Goal: Task Accomplishment & Management: Manage account settings

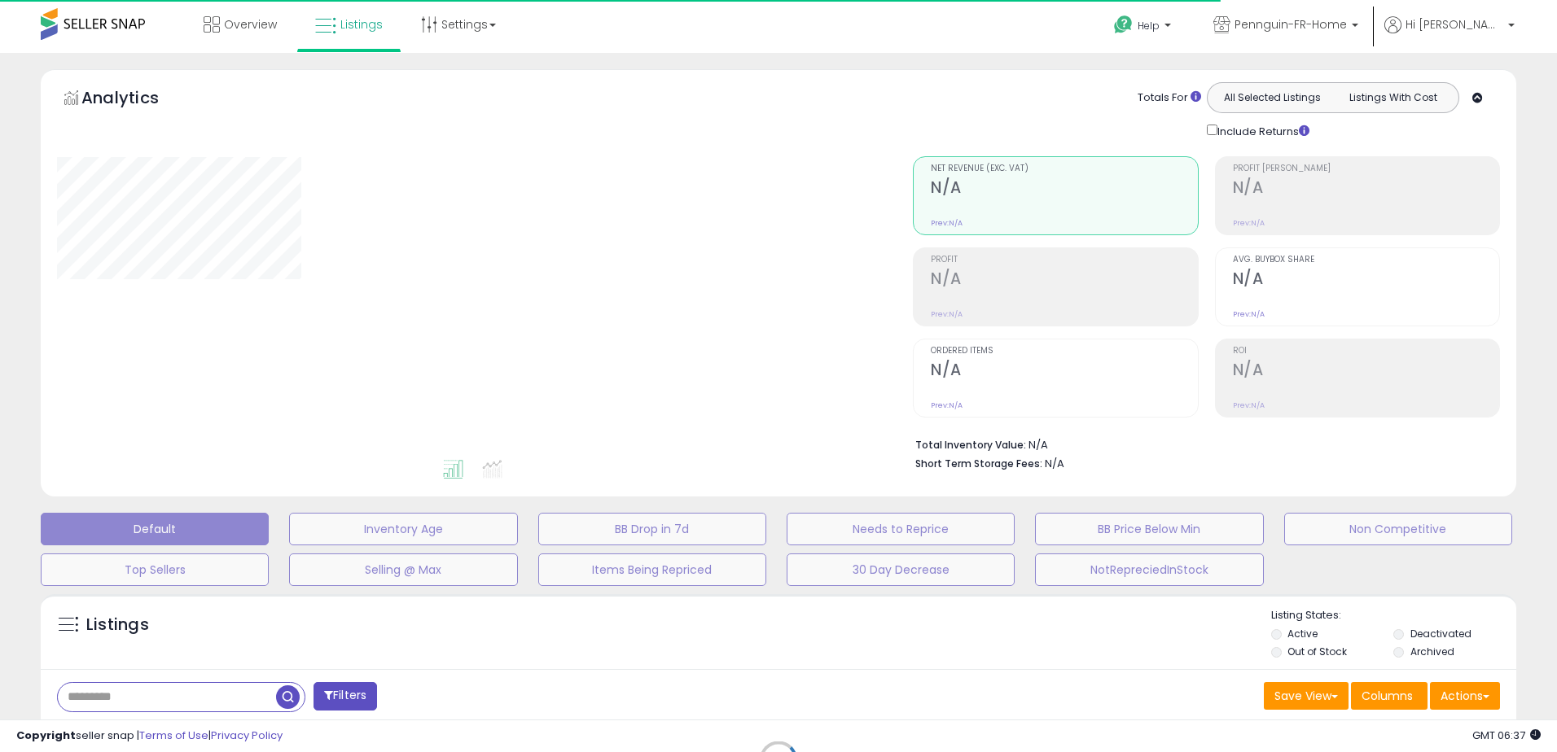
type input "***"
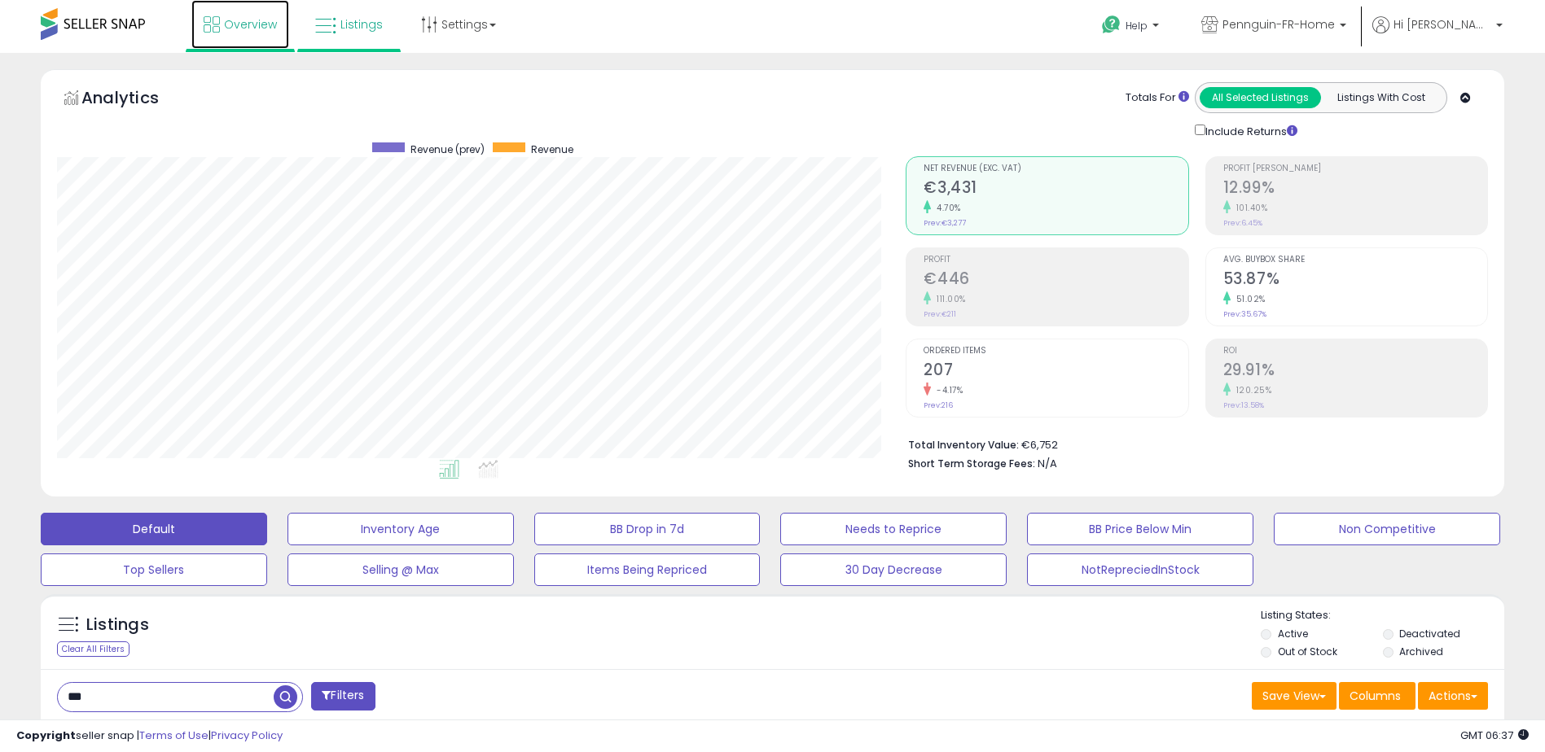
click at [250, 29] on span "Overview" at bounding box center [250, 24] width 53 height 16
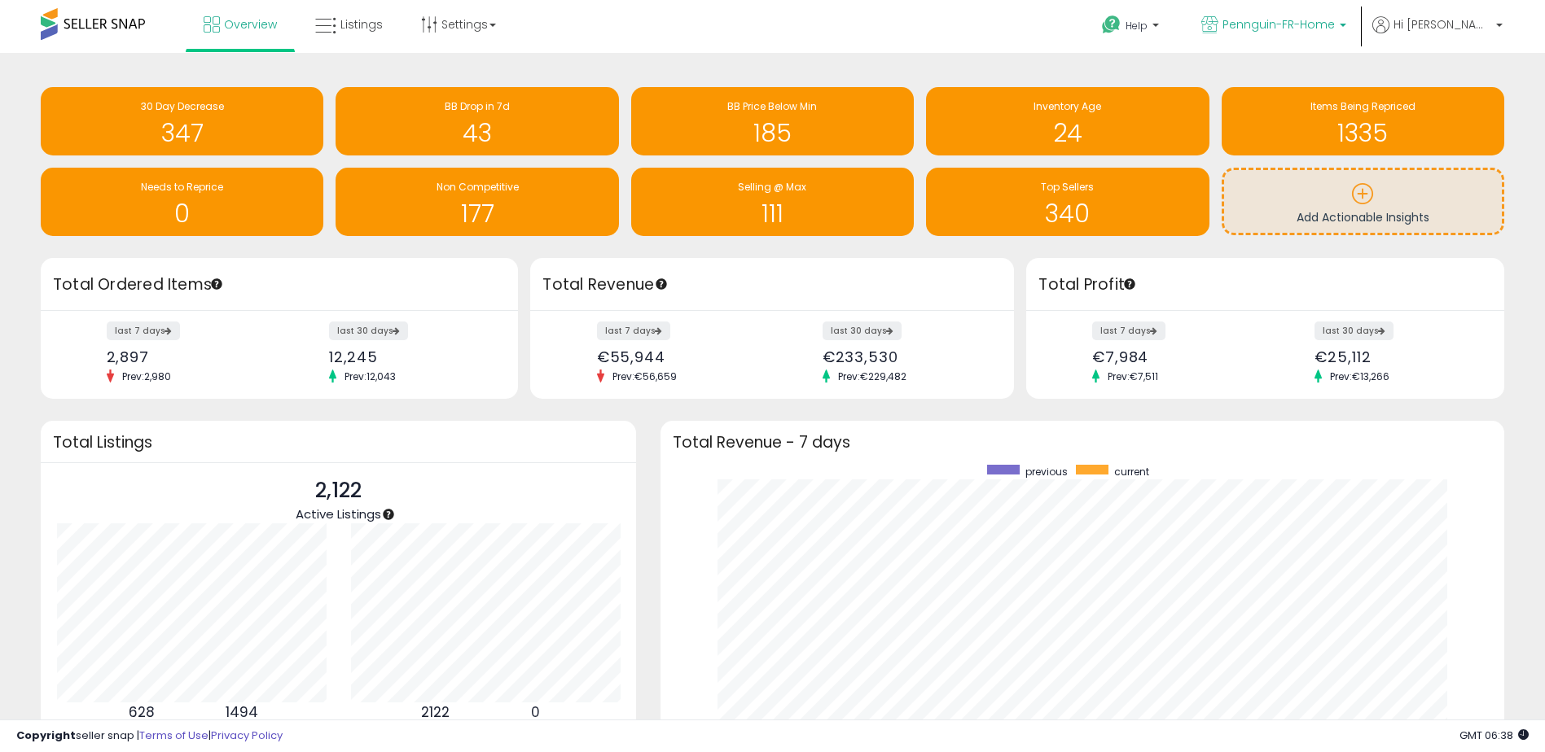
click at [1330, 29] on span "Pennguin-FR-Home" at bounding box center [1278, 24] width 112 height 16
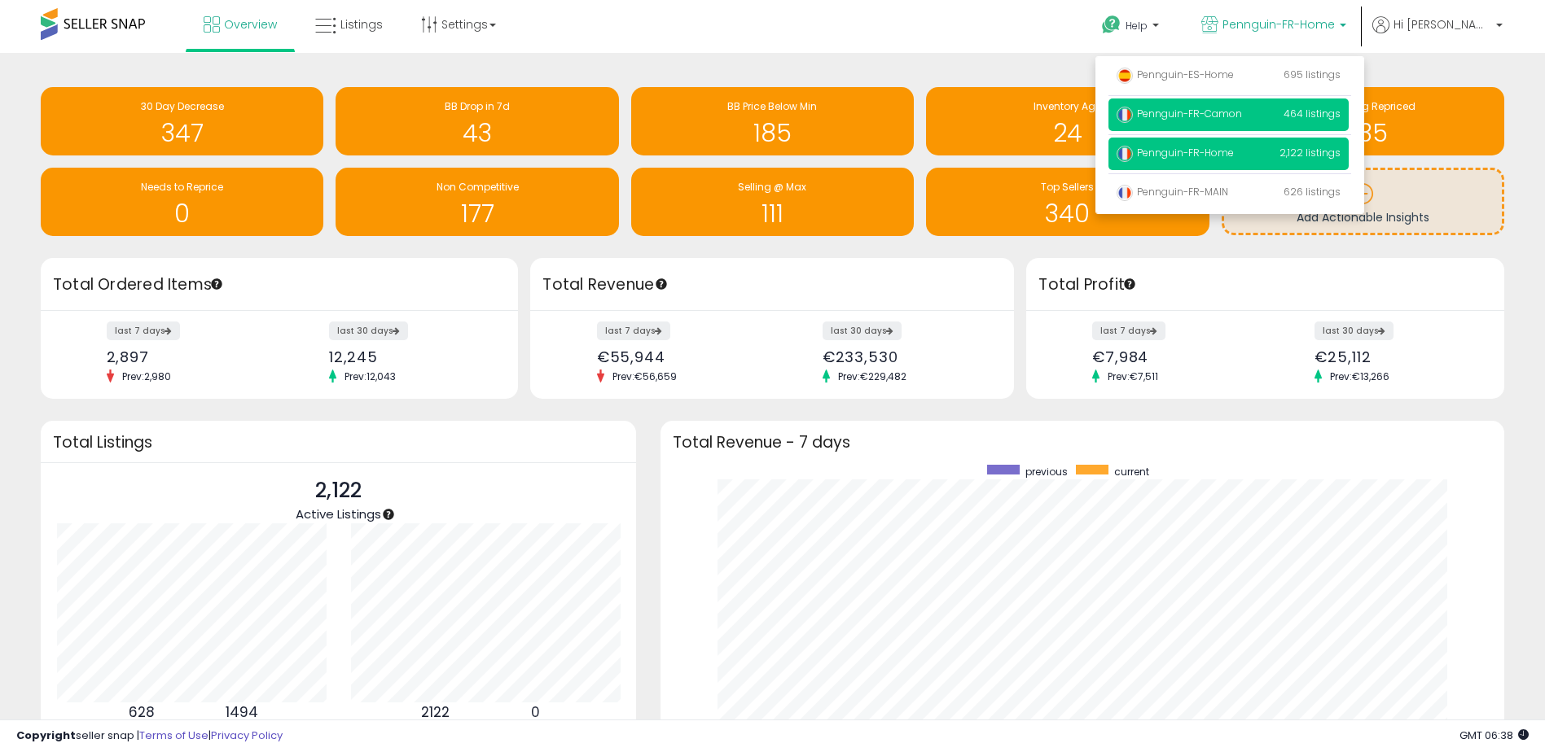
click at [1184, 112] on span "Pennguin-FR-Camon" at bounding box center [1179, 114] width 125 height 14
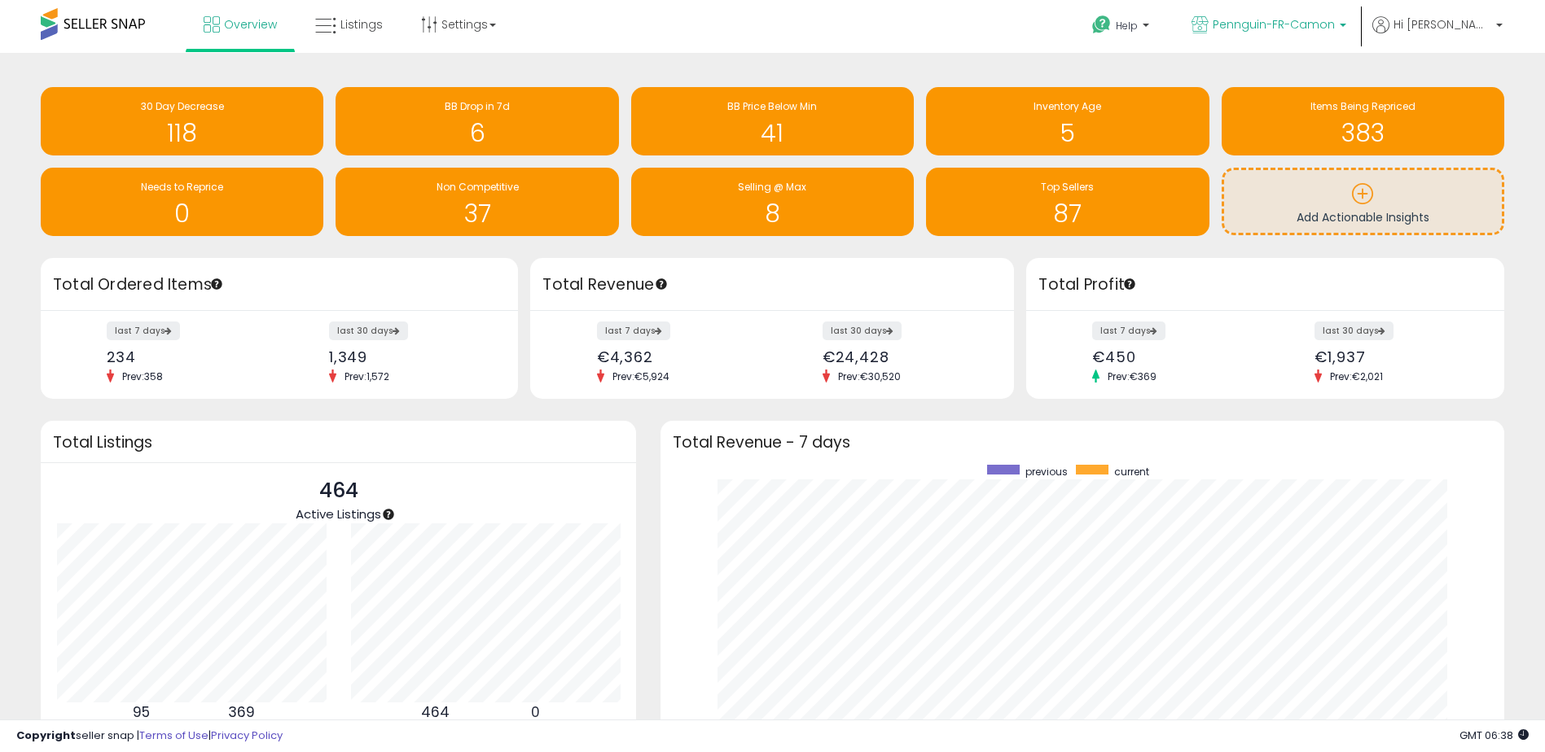
click at [1319, 26] on span "Pennguin-FR-Camon" at bounding box center [1274, 24] width 122 height 16
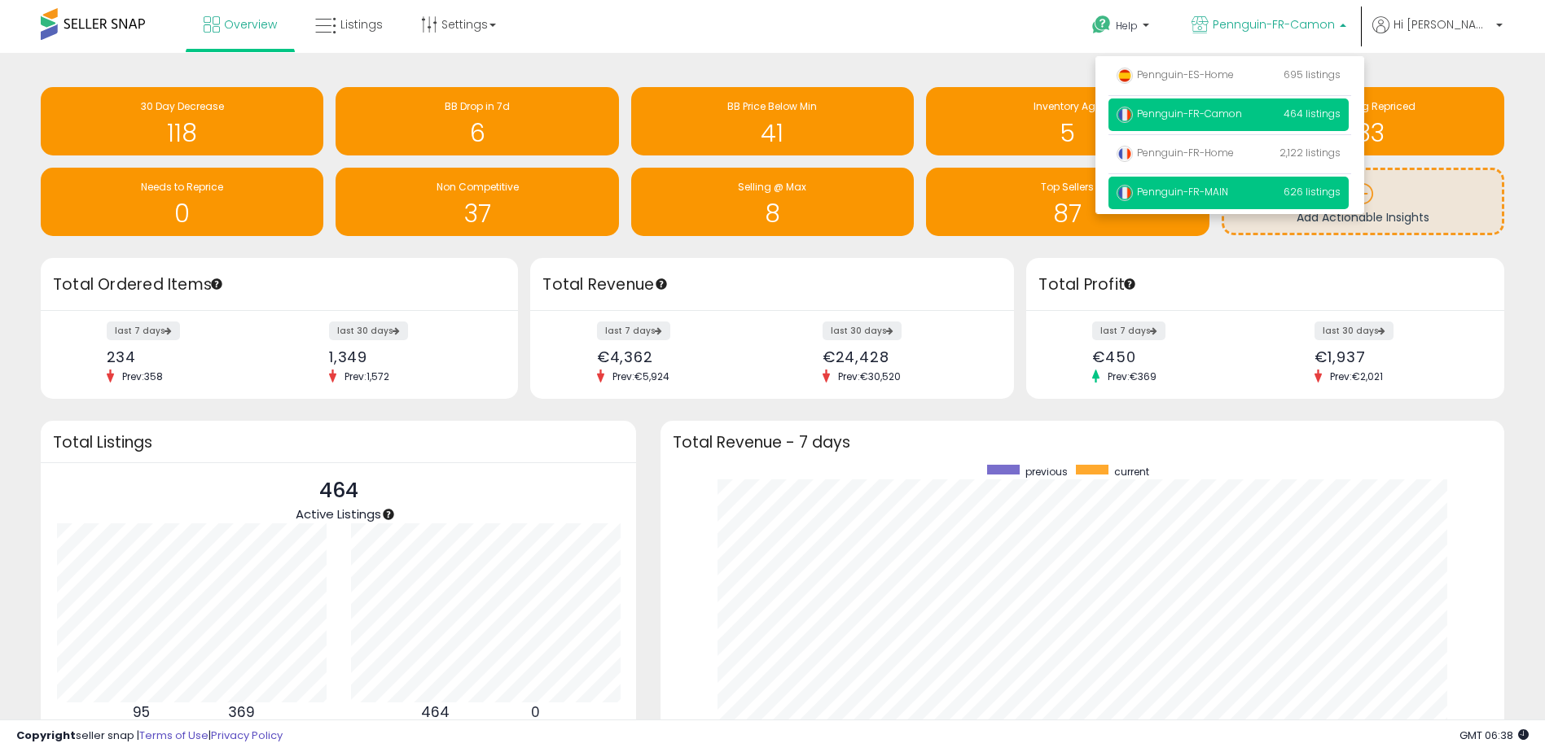
click at [1222, 204] on p "Pennguin-FR-MAIN 626 listings" at bounding box center [1228, 193] width 240 height 33
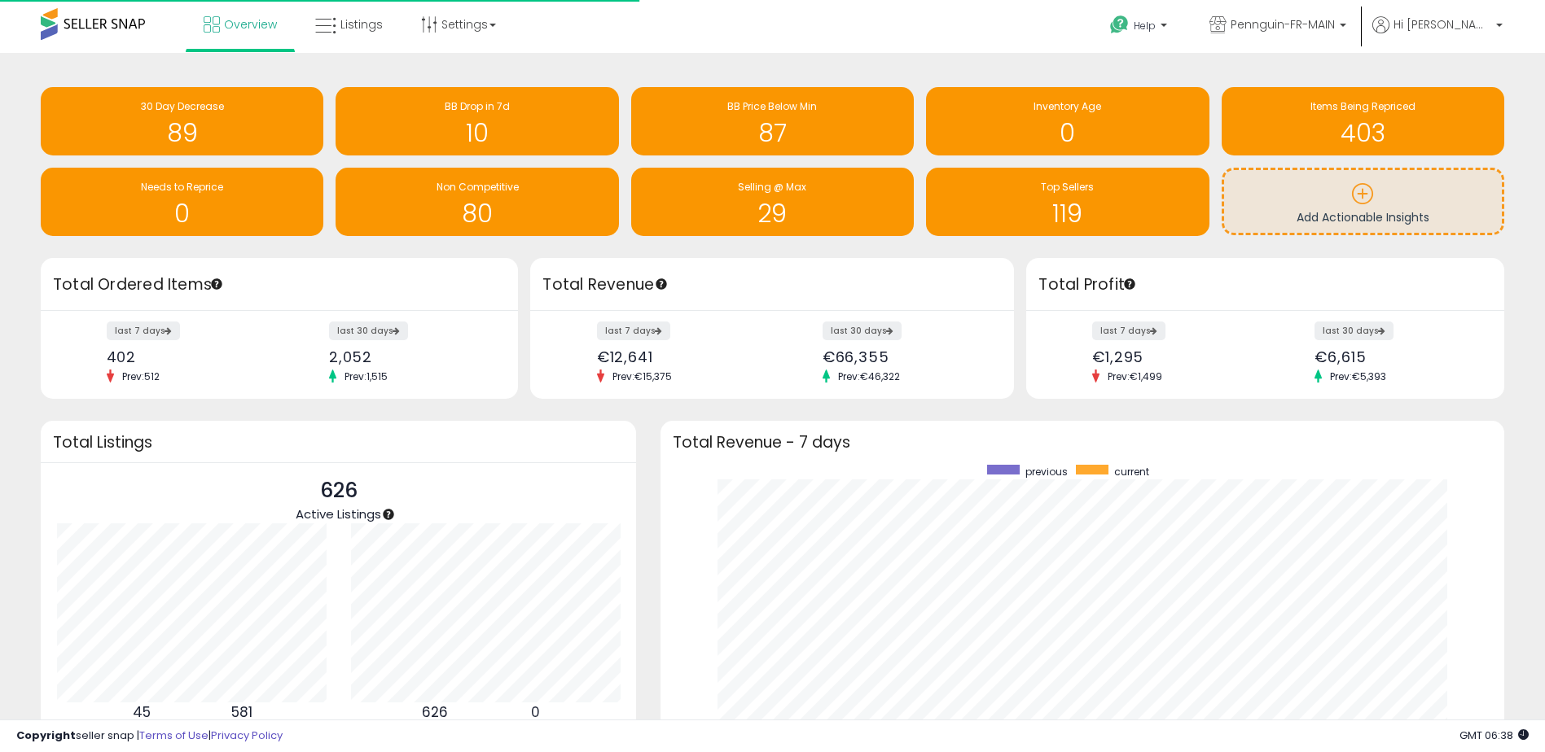
scroll to position [308, 811]
